Goal: Check status: Check status

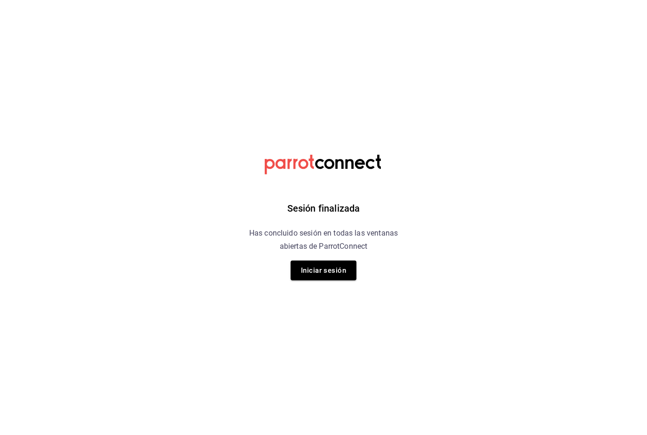
click at [333, 279] on button "Iniciar sesión" at bounding box center [324, 271] width 66 height 20
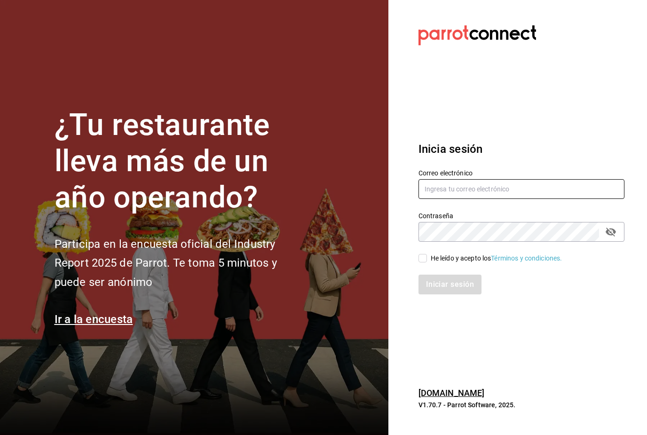
click at [548, 199] on input "text" at bounding box center [522, 189] width 206 height 20
type input "jeduardo.quiroz.torres@gmail.com"
click at [426, 263] on input "He leído y acepto los Términos y condiciones." at bounding box center [423, 258] width 8 height 8
checkbox input "true"
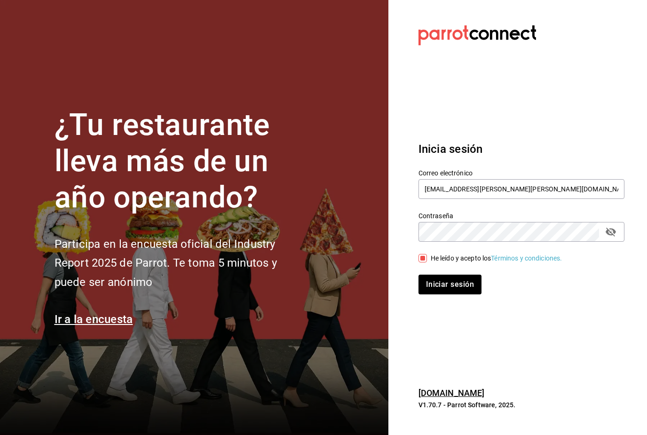
click at [466, 295] on button "Iniciar sesión" at bounding box center [450, 285] width 63 height 20
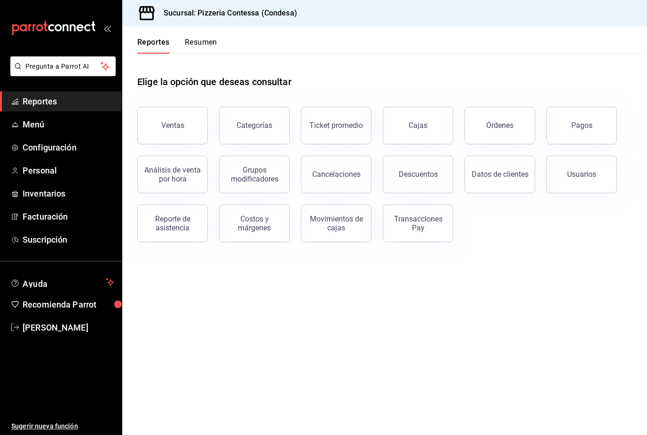
click at [180, 124] on div "Ventas" at bounding box center [172, 125] width 23 height 9
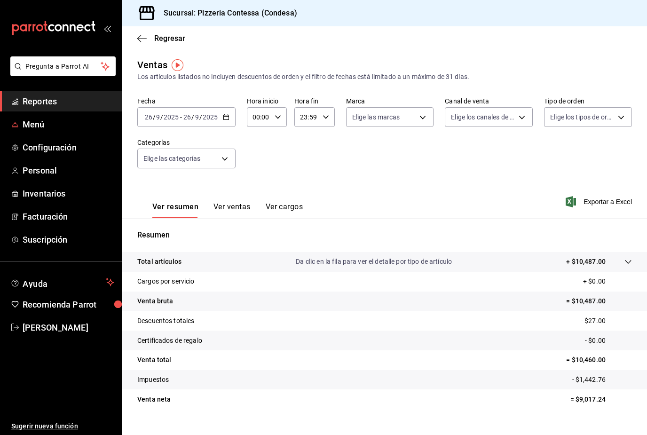
click at [37, 129] on span "Menú" at bounding box center [69, 124] width 92 height 13
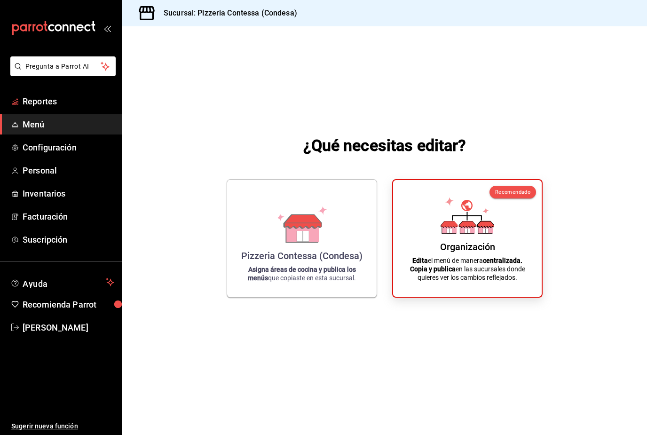
click at [40, 102] on span "Reportes" at bounding box center [69, 101] width 92 height 13
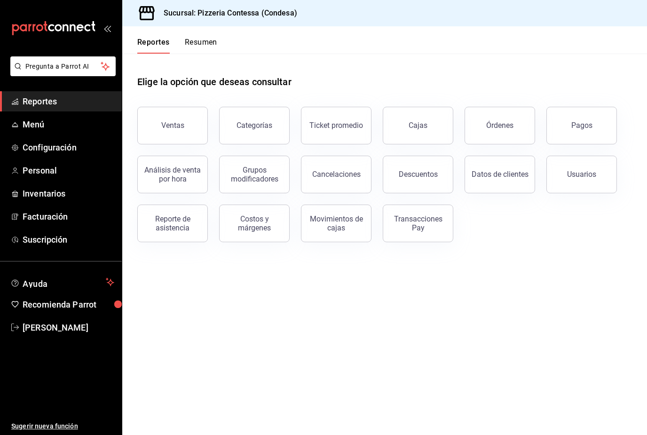
click at [587, 130] on button "Pagos" at bounding box center [582, 126] width 71 height 38
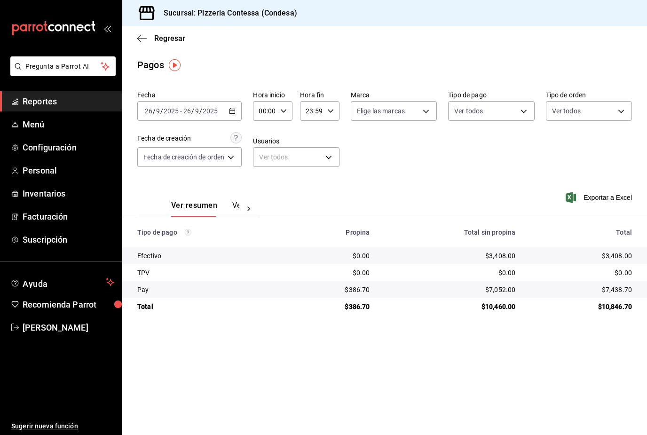
click at [144, 36] on icon "button" at bounding box center [141, 38] width 9 height 8
